Goal: Find specific page/section: Find specific page/section

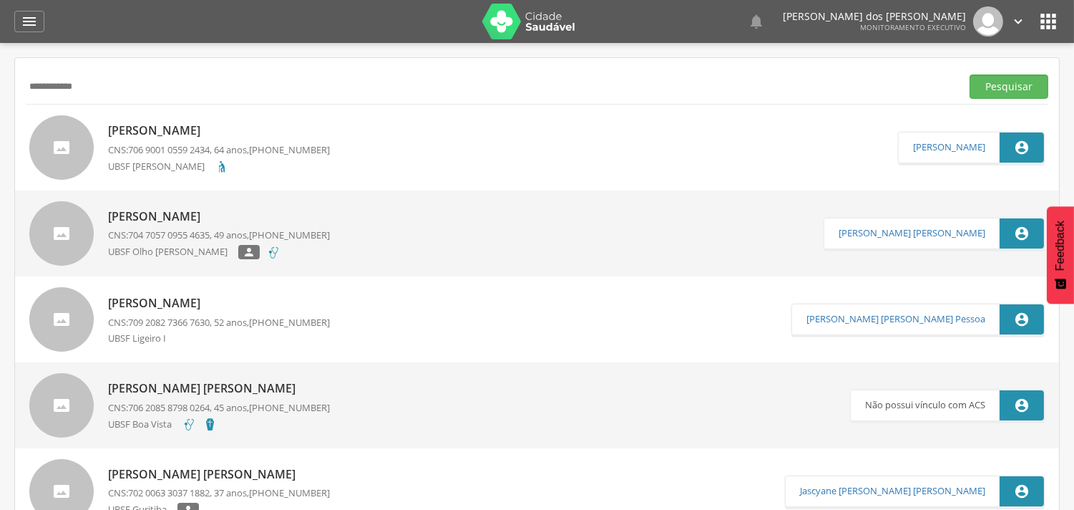
drag, startPoint x: 59, startPoint y: 89, endPoint x: 1, endPoint y: 63, distance: 62.8
click at [0, 63] on div " Supervisão  Distritos  Ubs Coordenador: - Queimadas / PB Intervalo de Tempo…" at bounding box center [537, 298] width 1074 height 510
type input "**********"
click at [970, 74] on button "Pesquisar" at bounding box center [1009, 86] width 79 height 24
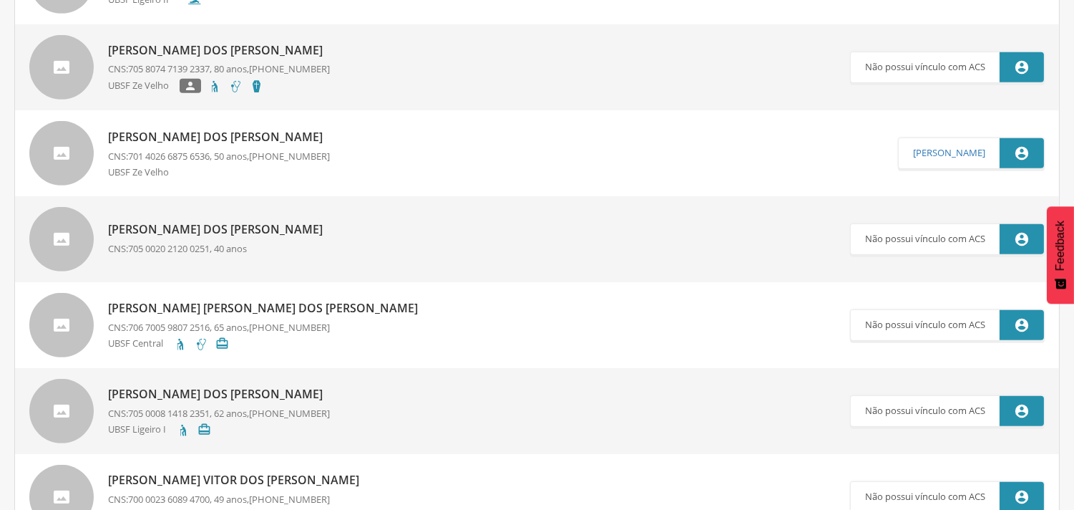
scroll to position [1272, 0]
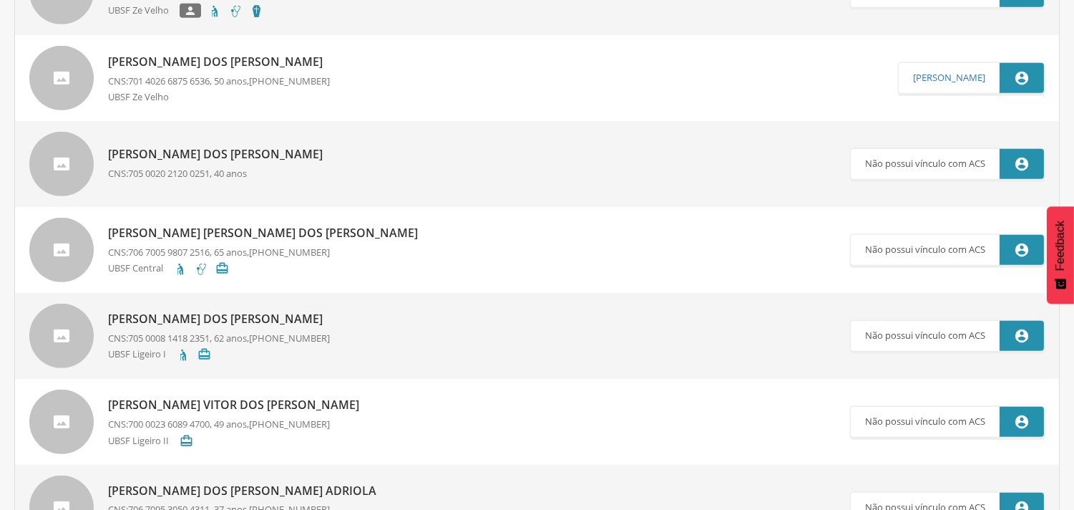
click at [199, 87] on div "[PERSON_NAME] dos [PERSON_NAME] CNS: 701 4026 6875 6536 , 50 anos, [PHONE_NUMBE…" at bounding box center [219, 77] width 222 height 57
type input "**********"
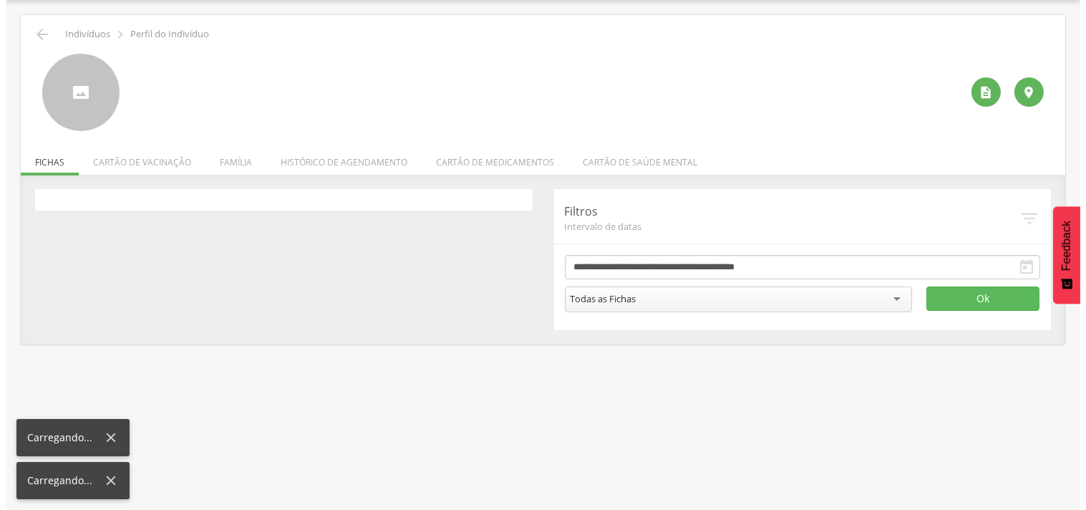
scroll to position [43, 0]
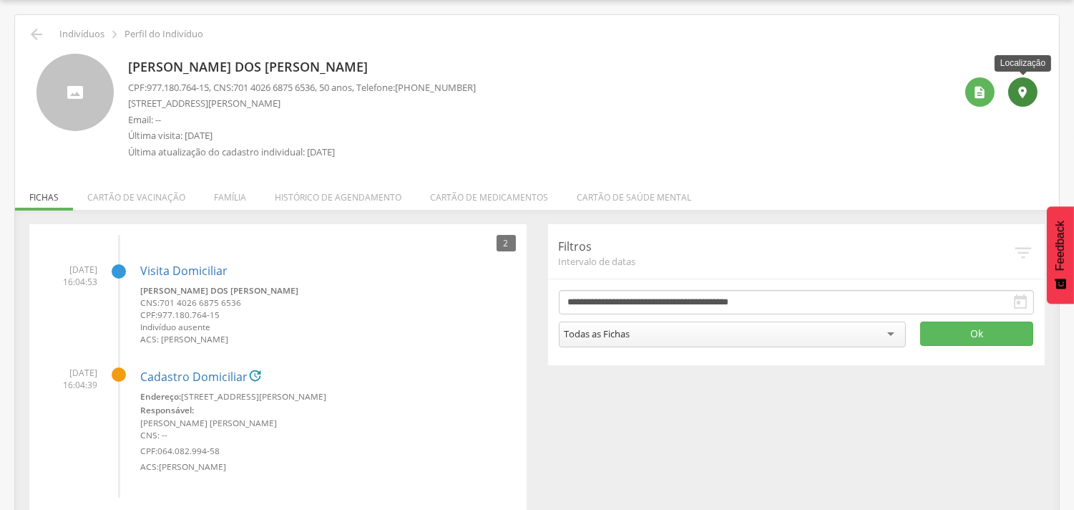
click at [1021, 100] on div "" at bounding box center [1022, 91] width 29 height 29
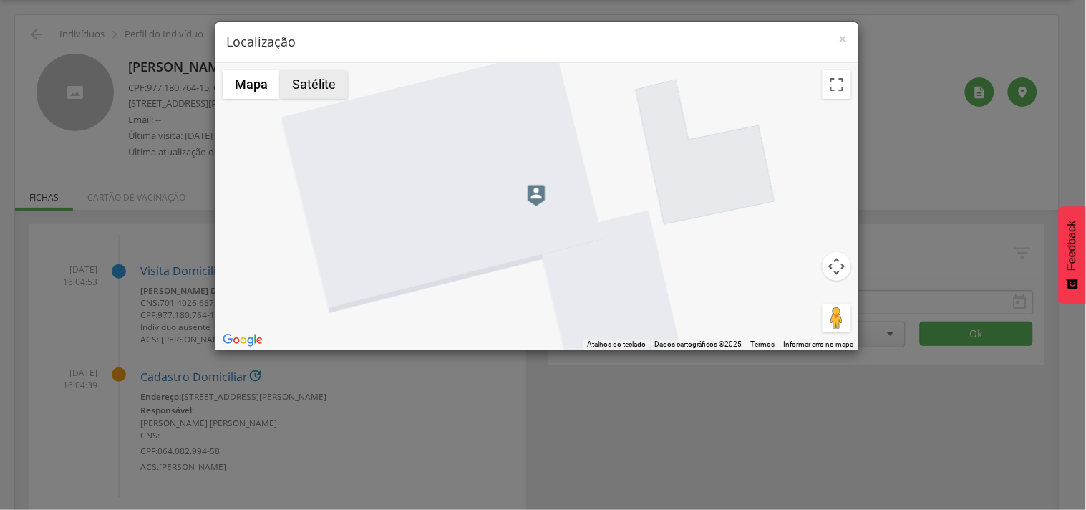
click at [306, 86] on button "Satélite" at bounding box center [314, 84] width 68 height 29
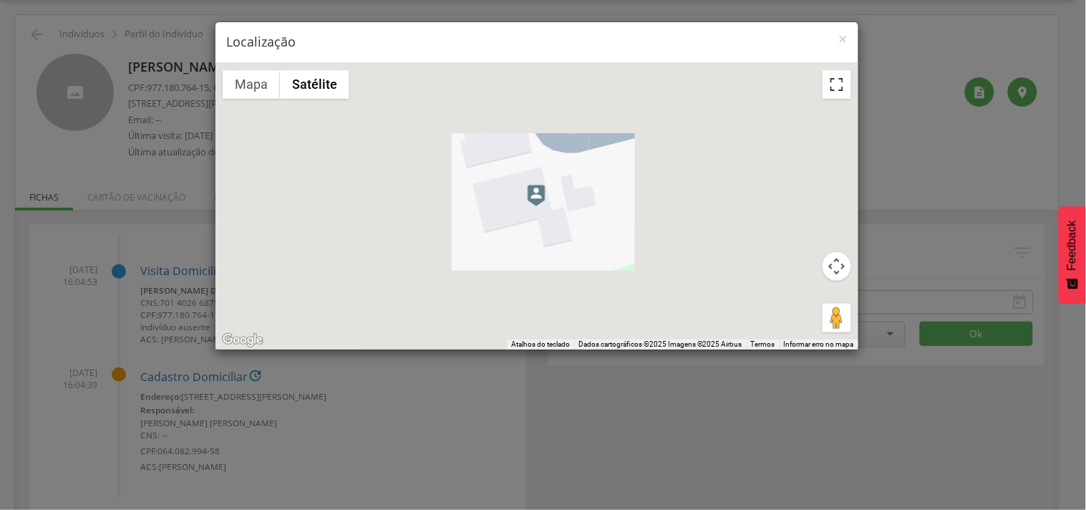
click at [832, 87] on button "Ativar a visualização em tela cheia" at bounding box center [836, 84] width 29 height 29
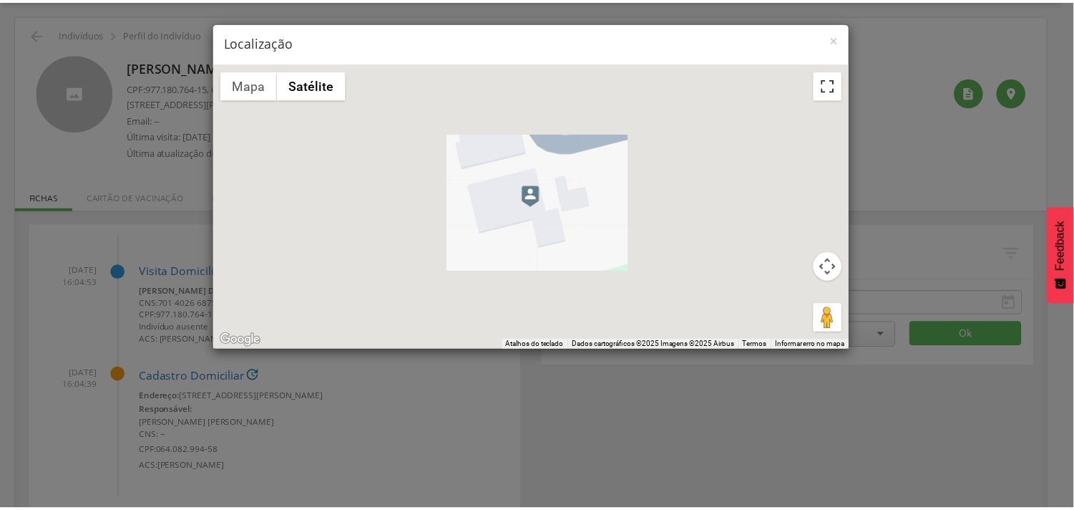
scroll to position [0, 0]
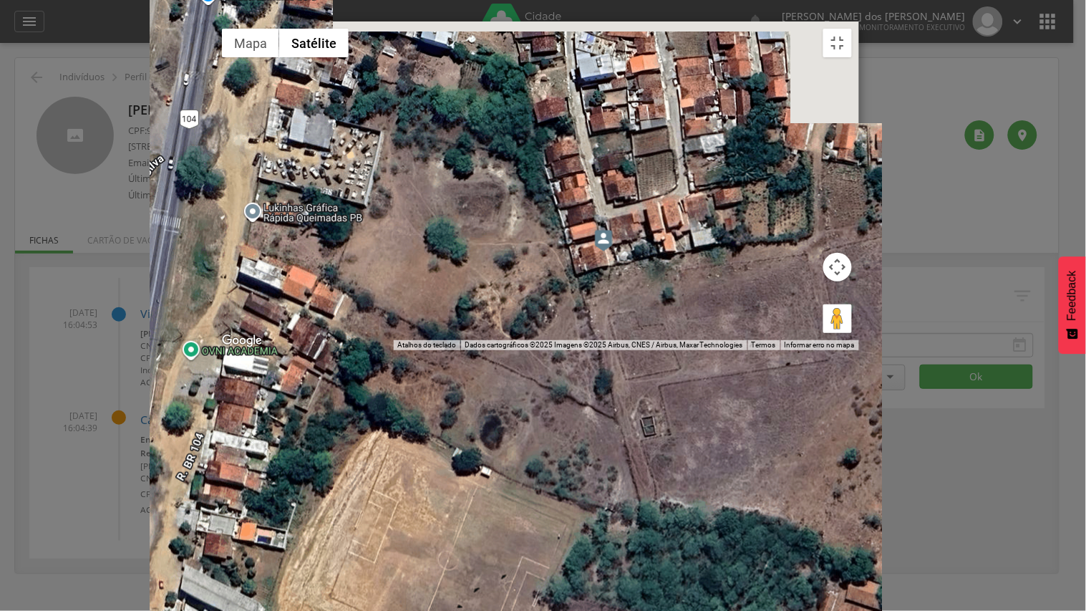
drag, startPoint x: 417, startPoint y: 198, endPoint x: 409, endPoint y: 271, distance: 73.5
click at [409, 271] on div at bounding box center [537, 185] width 644 height 329
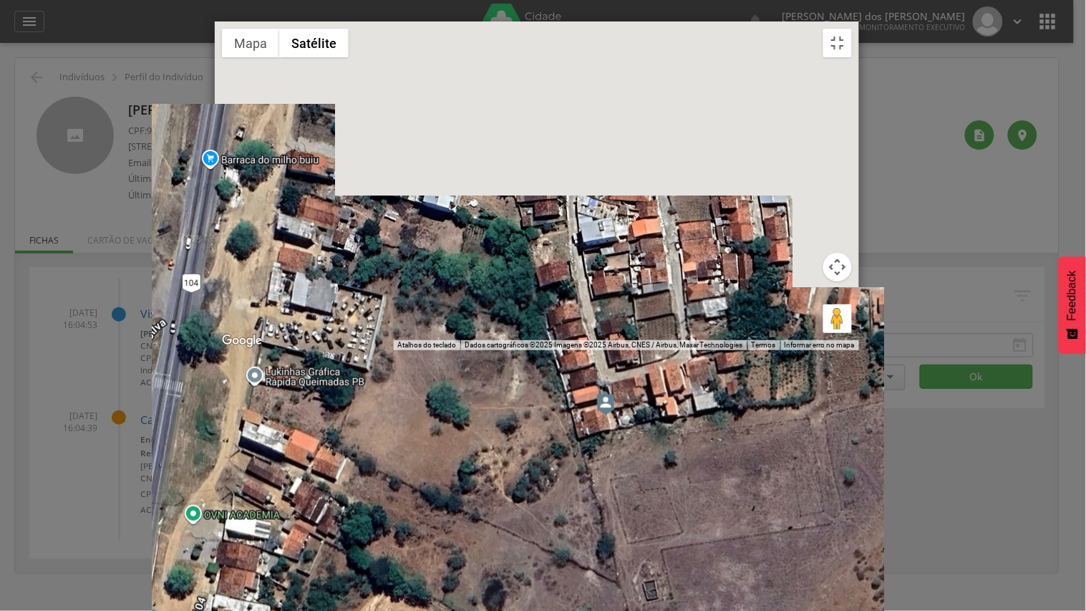
drag, startPoint x: 309, startPoint y: 238, endPoint x: 311, endPoint y: 370, distance: 131.7
click at [311, 350] on div at bounding box center [537, 185] width 644 height 329
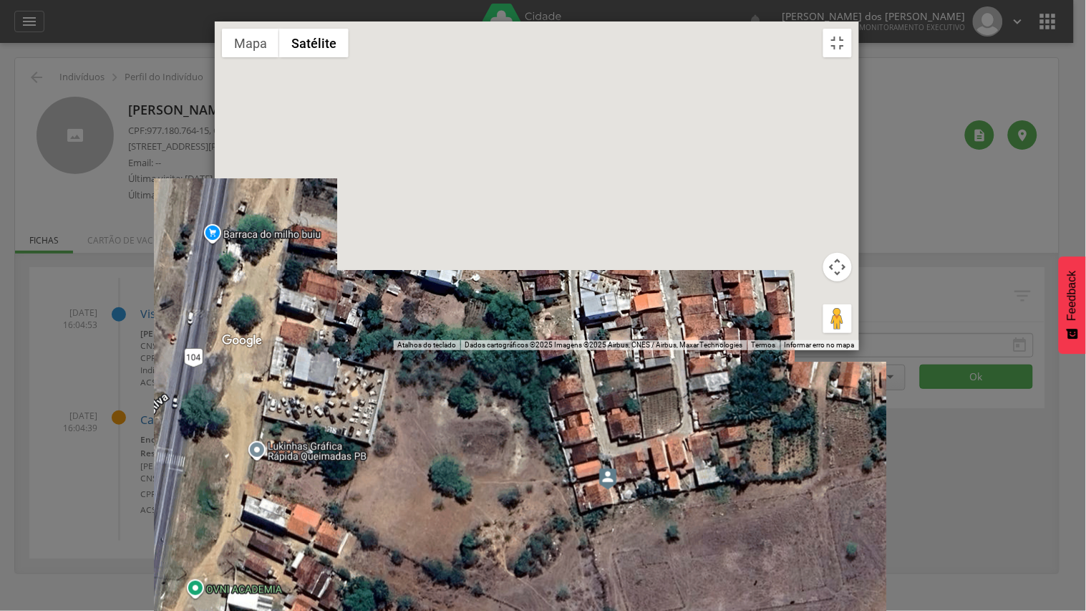
drag, startPoint x: 347, startPoint y: 370, endPoint x: 351, endPoint y: 448, distance: 78.1
click at [351, 350] on div at bounding box center [537, 185] width 644 height 329
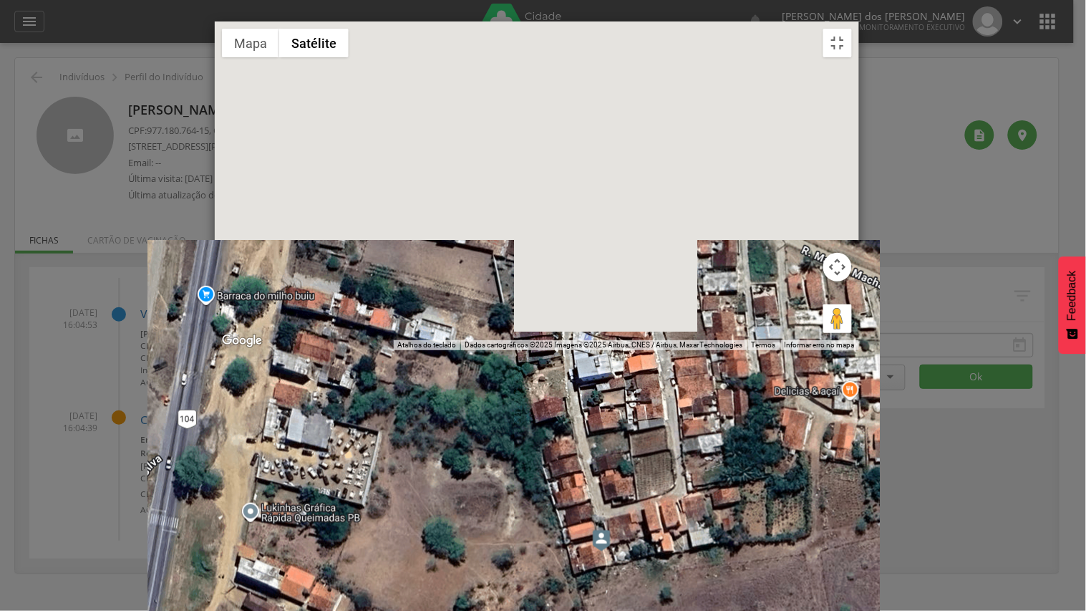
drag, startPoint x: 376, startPoint y: 408, endPoint x: 369, endPoint y: 472, distance: 64.8
click at [369, 350] on div at bounding box center [537, 185] width 644 height 329
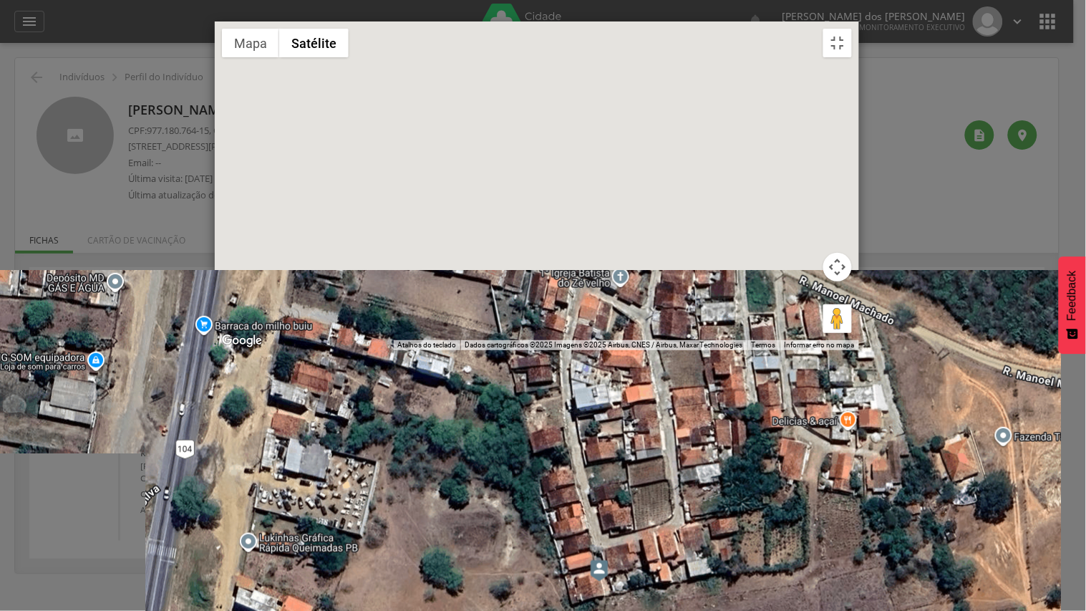
drag, startPoint x: 369, startPoint y: 469, endPoint x: 367, endPoint y: 503, distance: 34.4
click at [367, 350] on div at bounding box center [537, 185] width 644 height 329
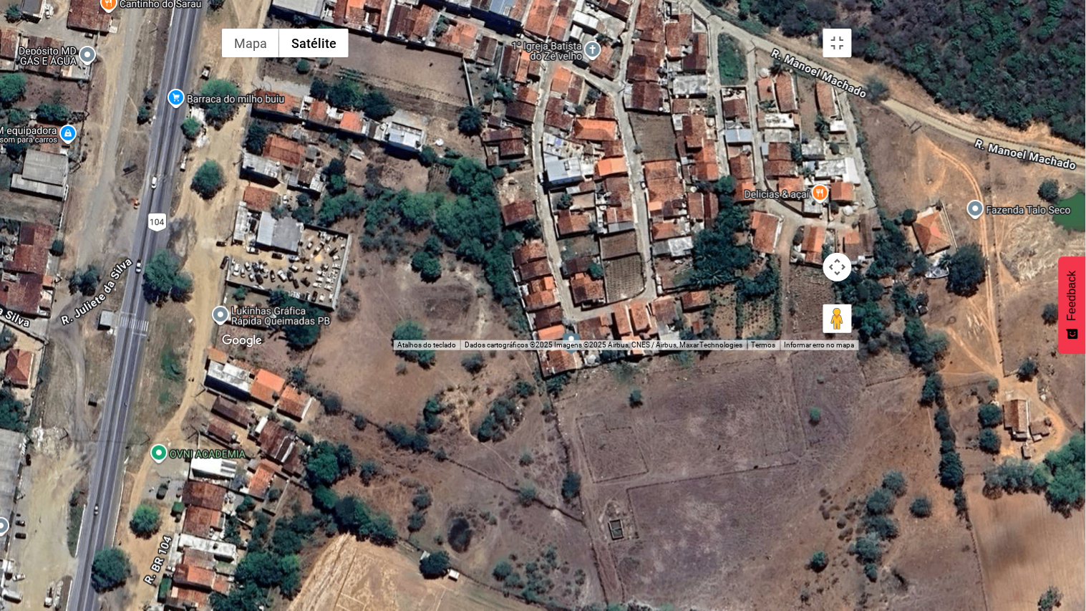
drag, startPoint x: 574, startPoint y: 492, endPoint x: 534, endPoint y: 281, distance: 215.6
click at [542, 263] on div at bounding box center [537, 185] width 644 height 329
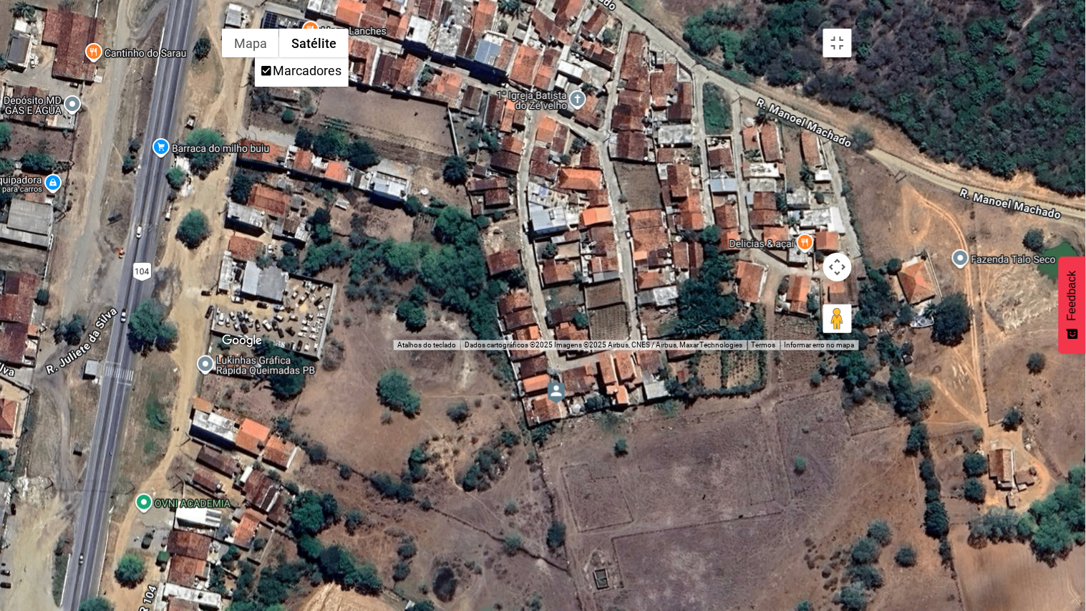
drag, startPoint x: 268, startPoint y: 195, endPoint x: 268, endPoint y: 204, distance: 8.6
click at [268, 204] on div at bounding box center [537, 185] width 644 height 329
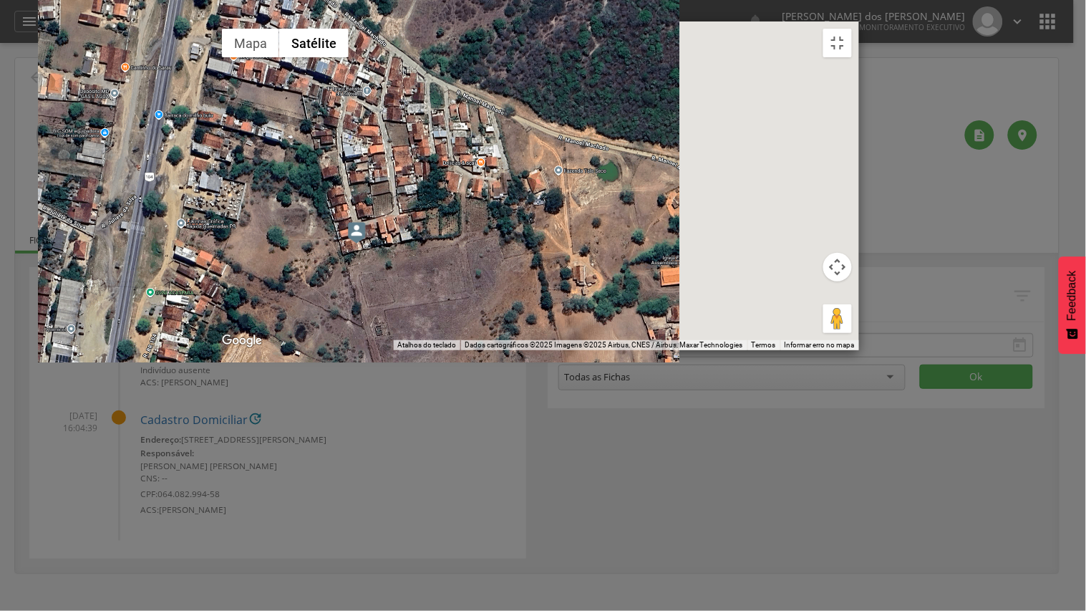
drag, startPoint x: 384, startPoint y: 379, endPoint x: 413, endPoint y: 227, distance: 155.1
click at [384, 350] on div at bounding box center [537, 185] width 644 height 329
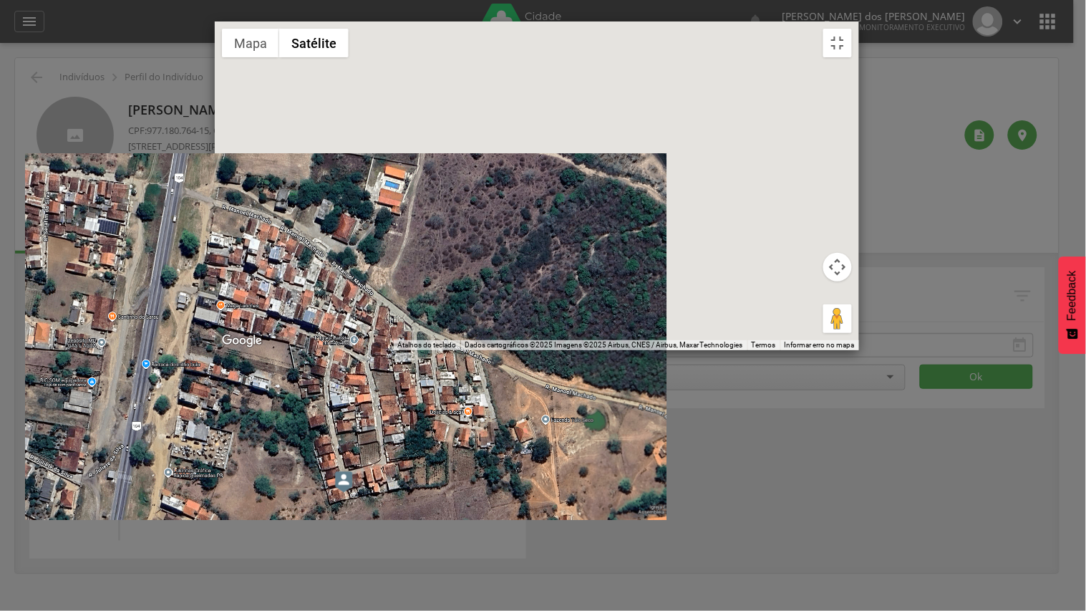
drag, startPoint x: 426, startPoint y: 102, endPoint x: 411, endPoint y: 373, distance: 271.7
click at [411, 350] on div at bounding box center [537, 185] width 644 height 329
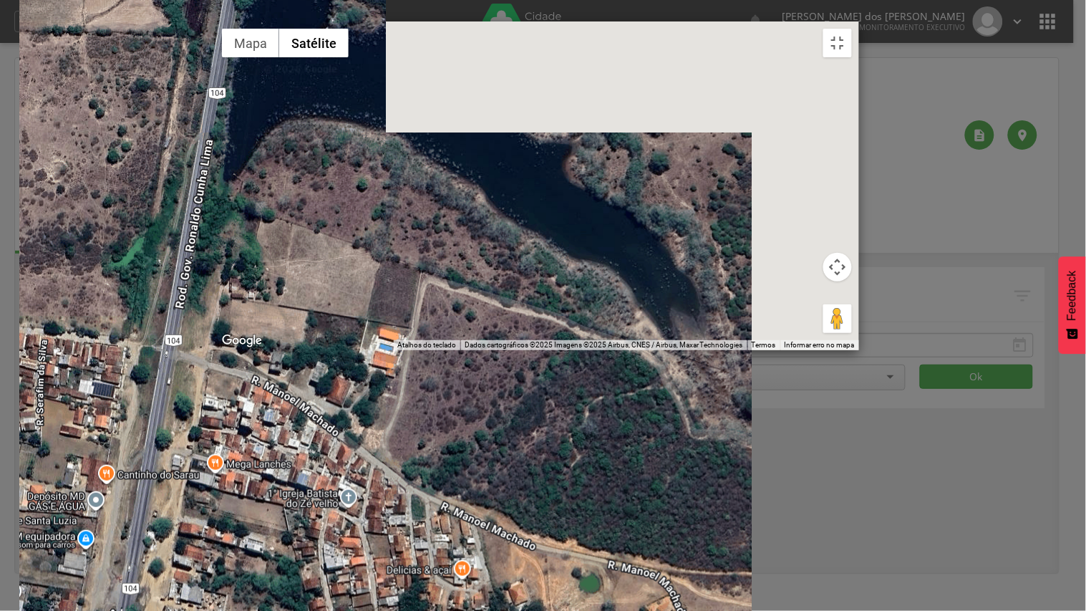
drag, startPoint x: 439, startPoint y: 284, endPoint x: 433, endPoint y: 449, distance: 165.4
click at [433, 350] on div at bounding box center [537, 185] width 644 height 329
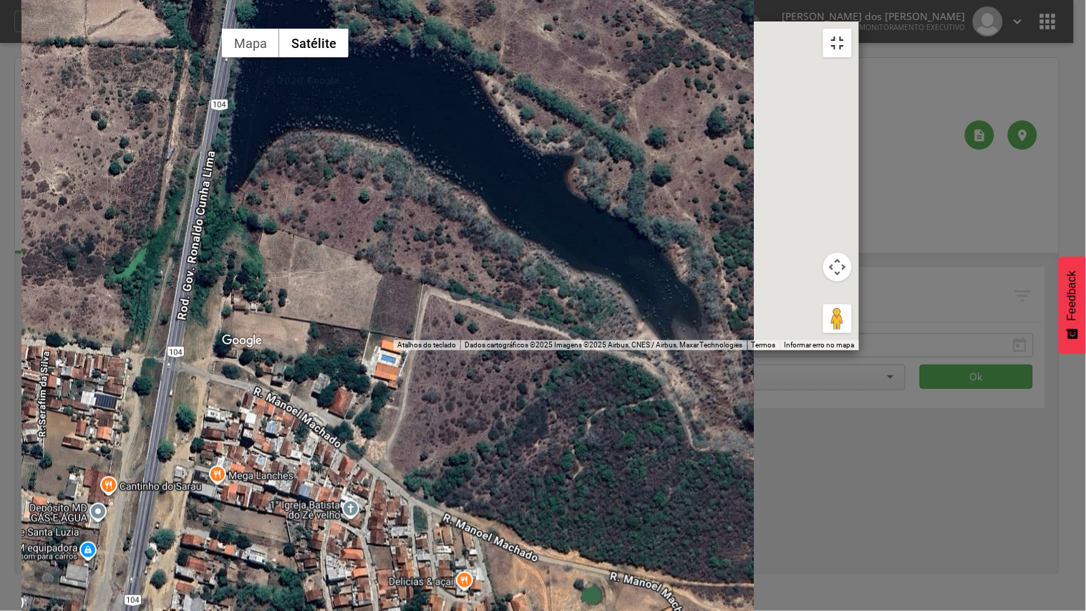
click at [852, 29] on button "Ativar a visualização em tela cheia" at bounding box center [837, 43] width 29 height 29
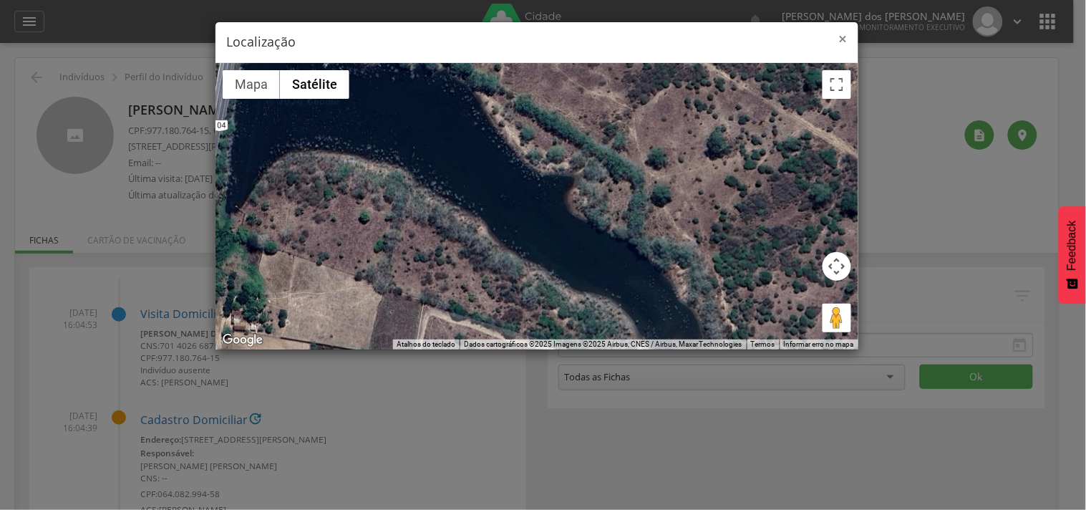
click at [840, 38] on span "×" at bounding box center [843, 39] width 9 height 20
